Goal: Check status: Check status

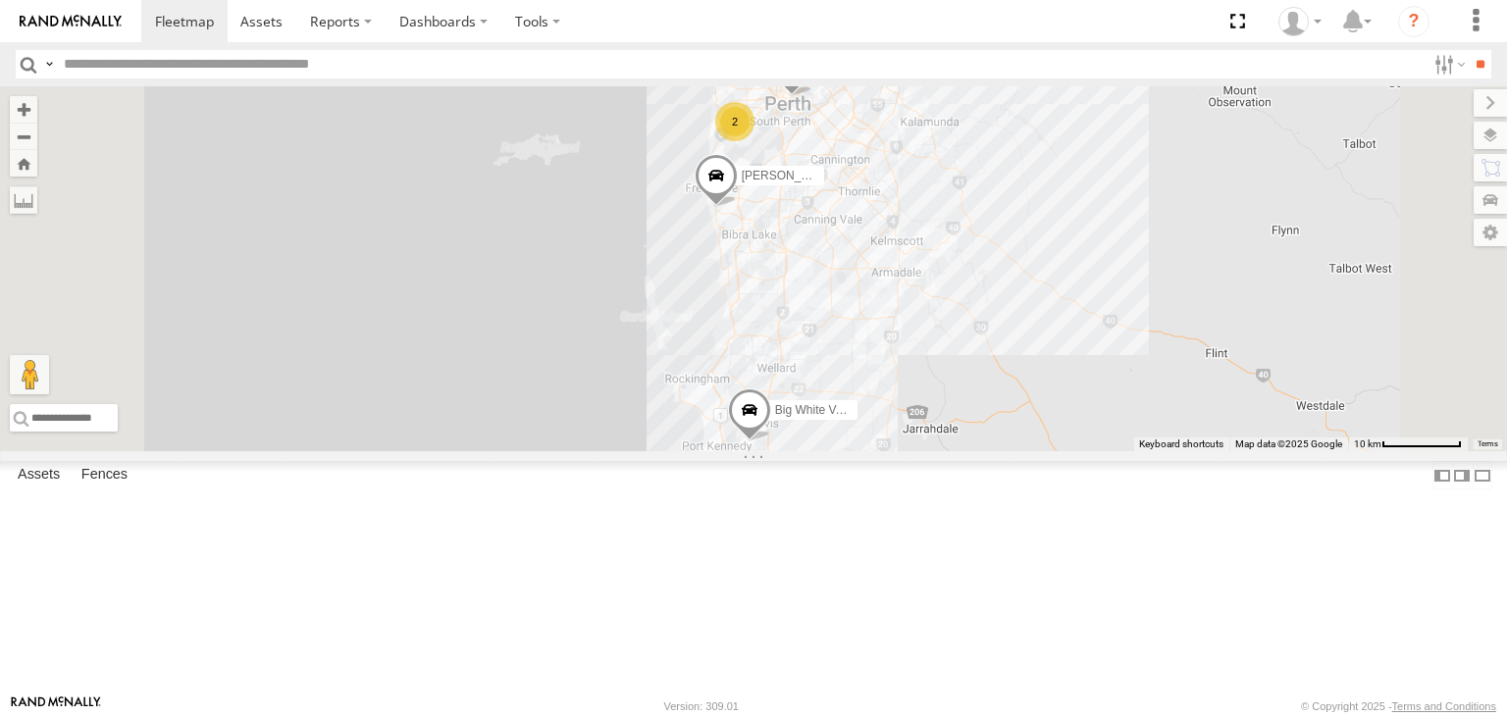
click at [0, 0] on div "Mark V8" at bounding box center [0, 0] width 0 height 0
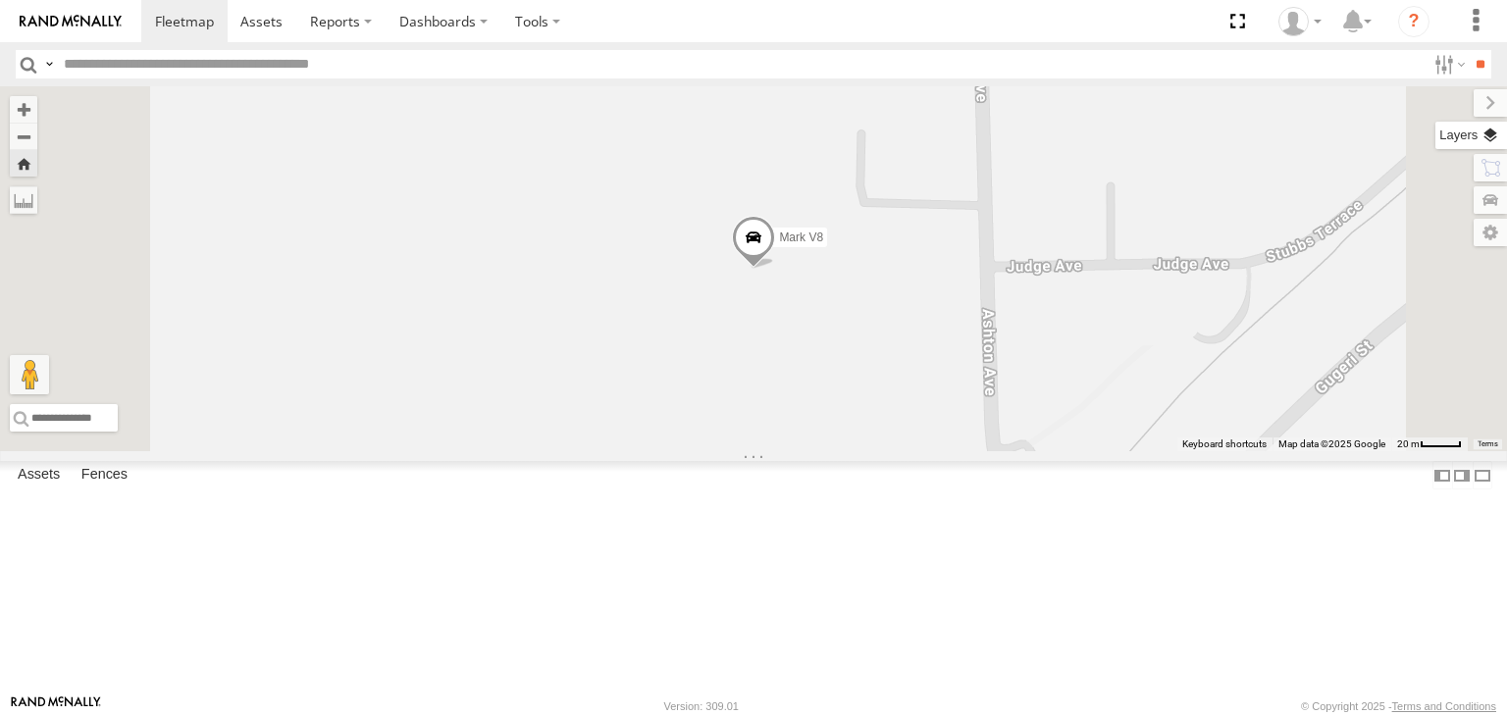
click at [1494, 133] on label at bounding box center [1471, 135] width 72 height 27
click at [0, 0] on span "Basemaps" at bounding box center [0, 0] width 0 height 0
click at [0, 0] on span "Satellite + Roadmap" at bounding box center [0, 0] width 0 height 0
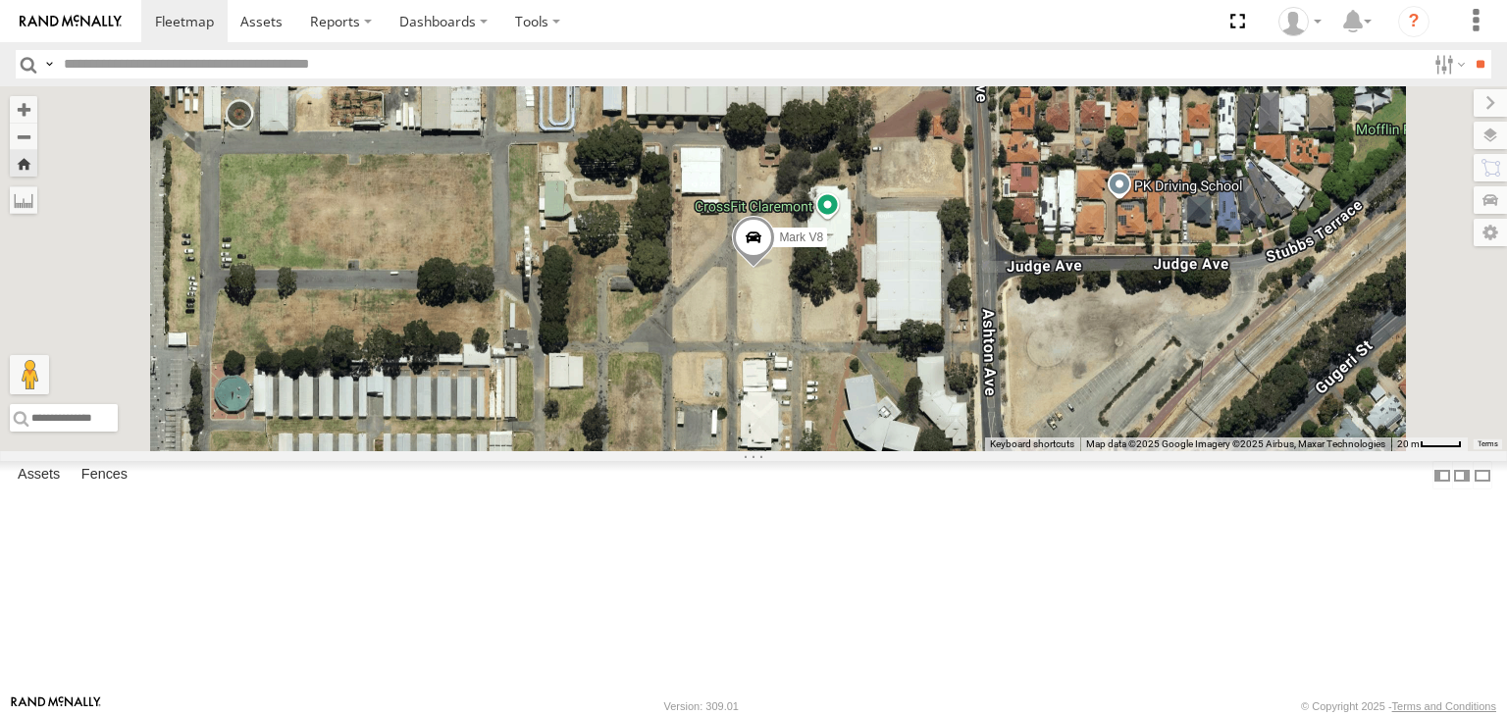
click at [1078, 451] on div "Mark V8" at bounding box center [753, 268] width 1507 height 365
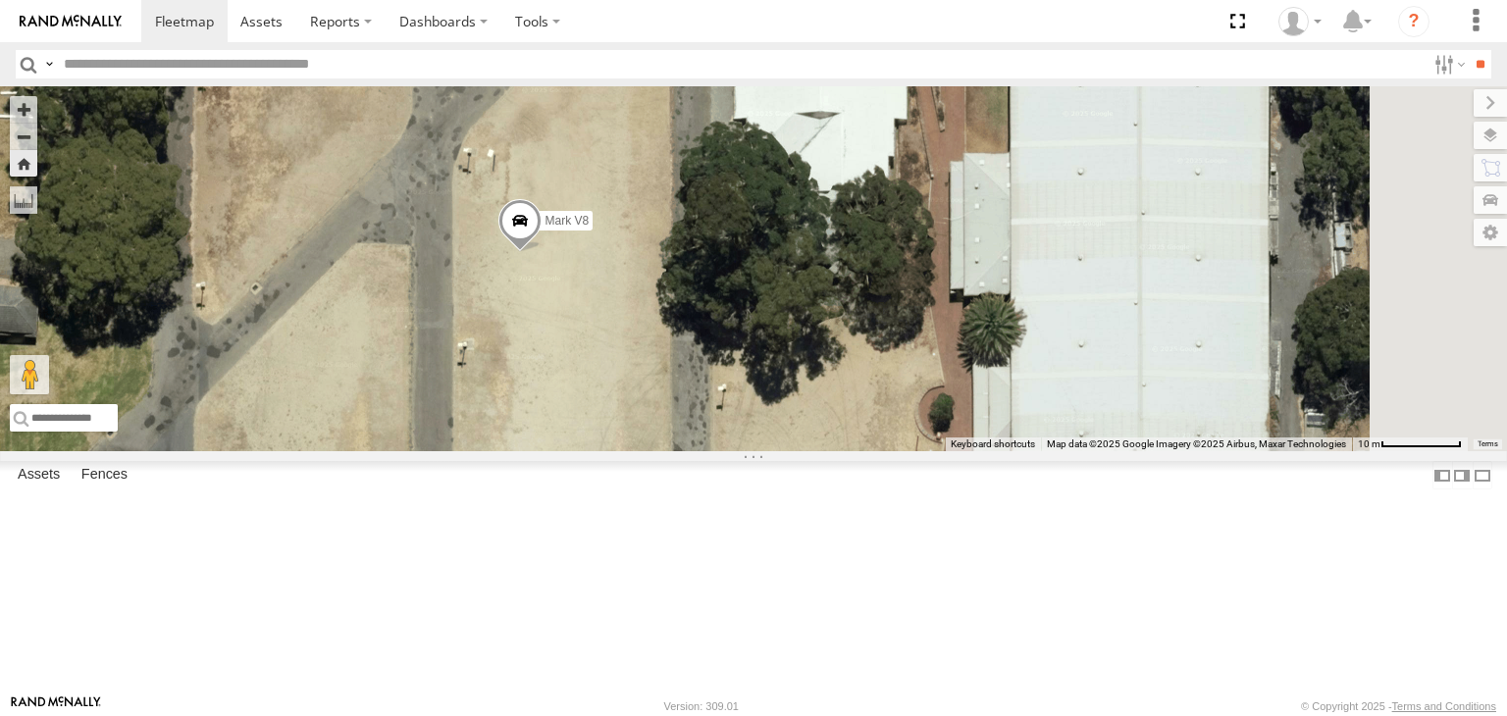
drag, startPoint x: 1007, startPoint y: 362, endPoint x: 876, endPoint y: 523, distance: 207.1
click at [876, 451] on div "Mark V8" at bounding box center [753, 268] width 1507 height 365
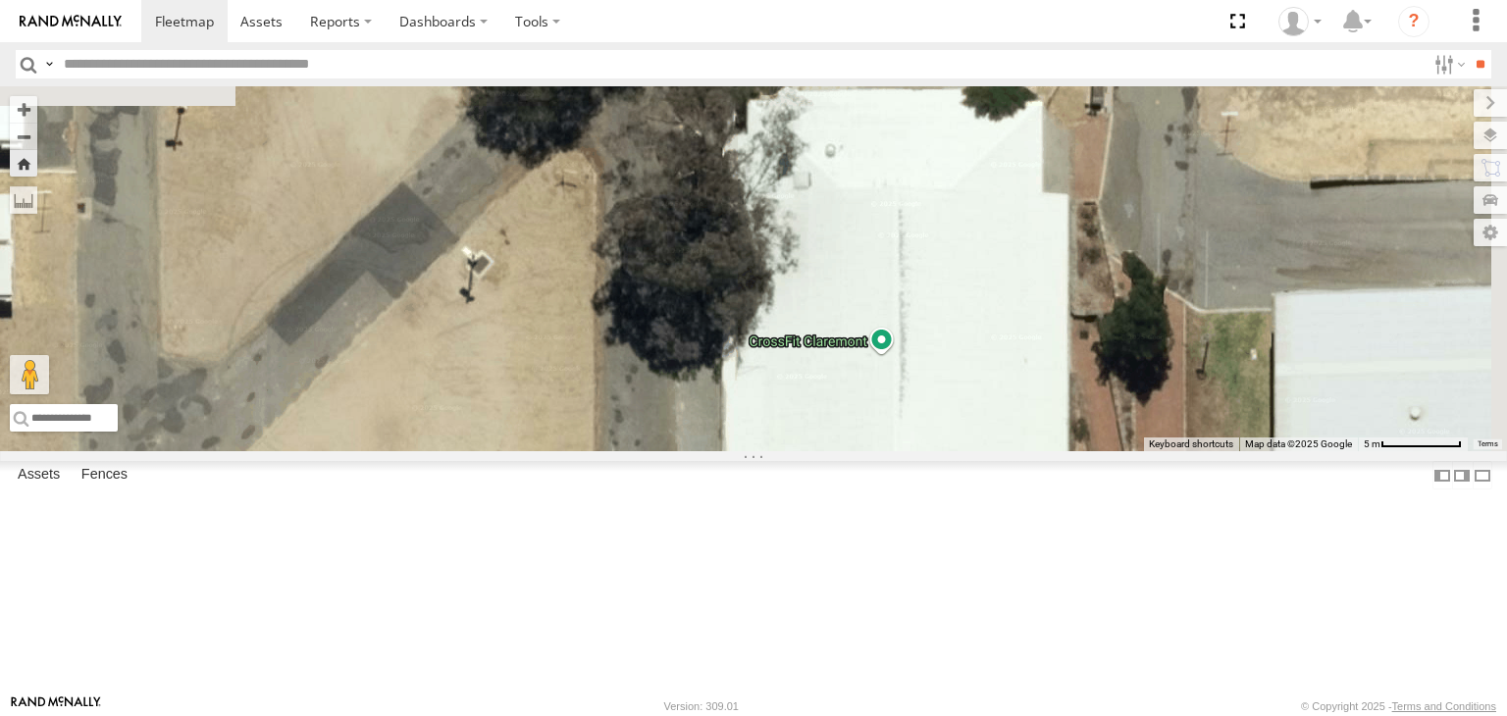
drag, startPoint x: 950, startPoint y: 257, endPoint x: 926, endPoint y: 614, distance: 357.9
click at [926, 451] on div "Mark V8" at bounding box center [753, 268] width 1507 height 365
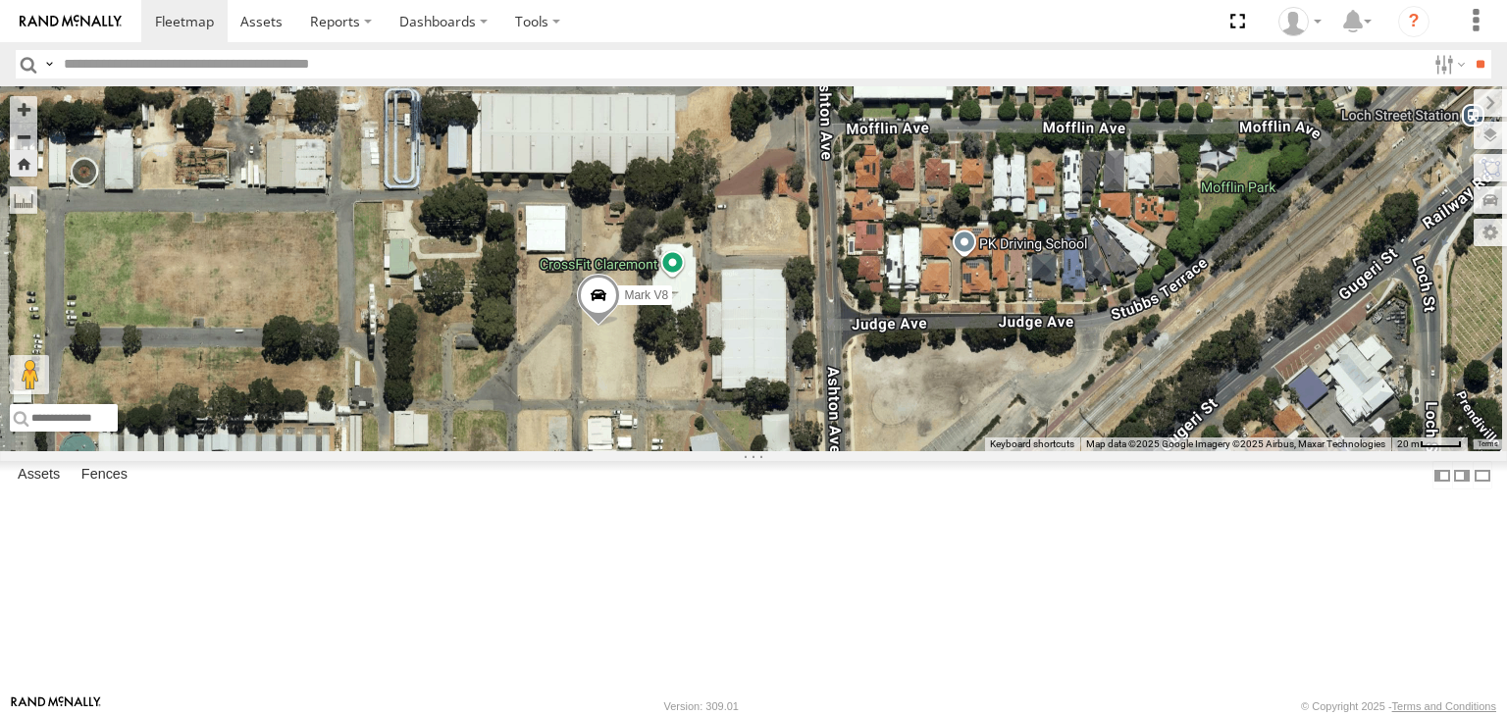
drag, startPoint x: 880, startPoint y: 464, endPoint x: 902, endPoint y: 339, distance: 126.4
click at [902, 339] on div "Mark V8" at bounding box center [753, 268] width 1507 height 365
click at [0, 0] on div "All Assets" at bounding box center [0, 0] width 0 height 0
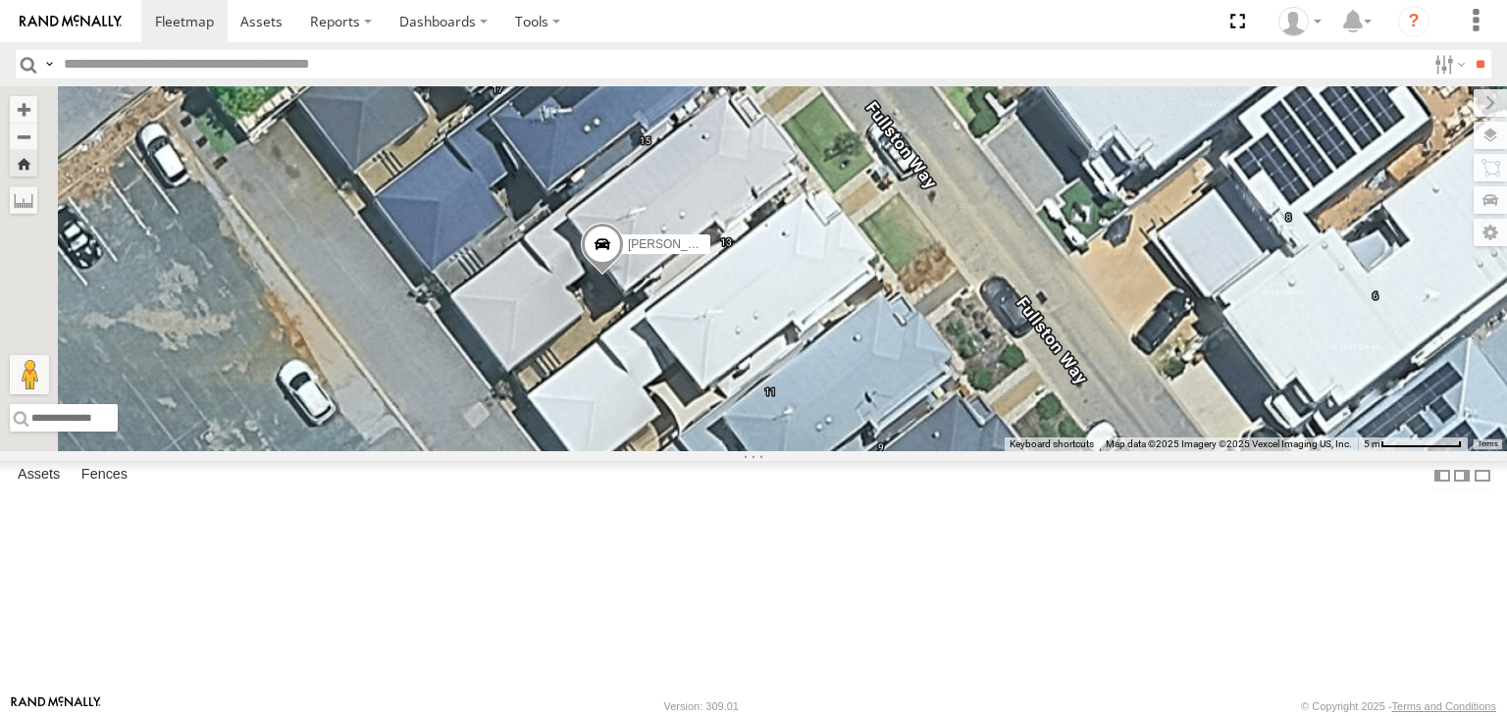
drag, startPoint x: 704, startPoint y: 511, endPoint x: 879, endPoint y: 444, distance: 186.9
click at [879, 444] on div "[PERSON_NAME] V9" at bounding box center [753, 268] width 1507 height 365
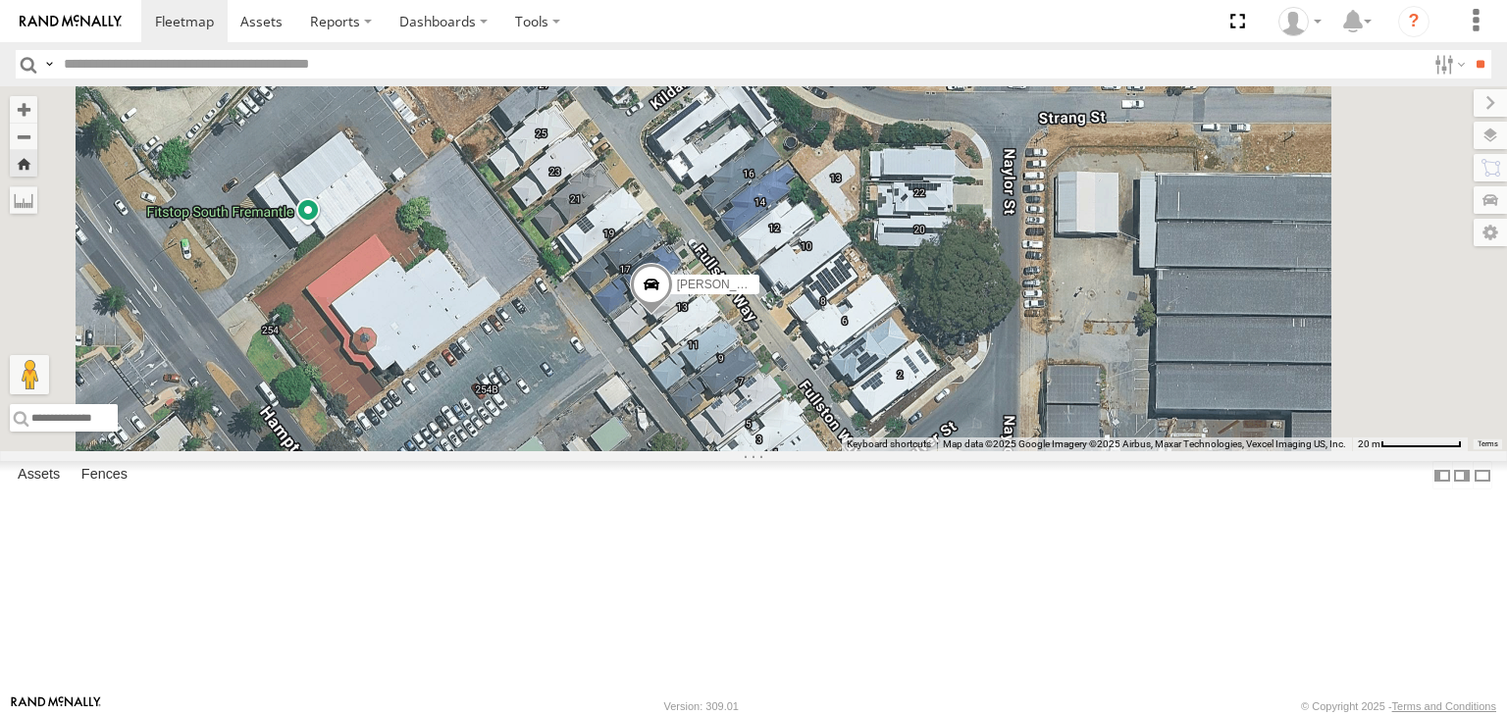
click at [0, 0] on div "All Assets" at bounding box center [0, 0] width 0 height 0
